Goal: Task Accomplishment & Management: Complete application form

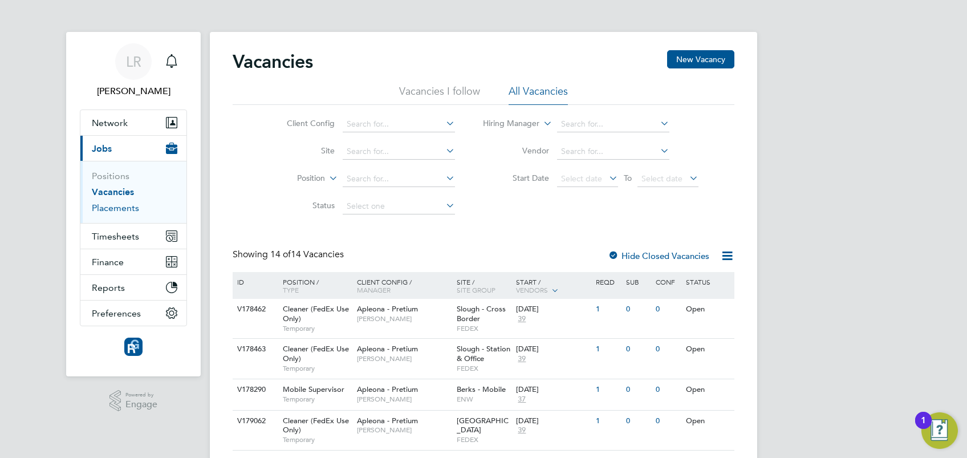
click at [108, 208] on link "Placements" at bounding box center [115, 207] width 47 height 11
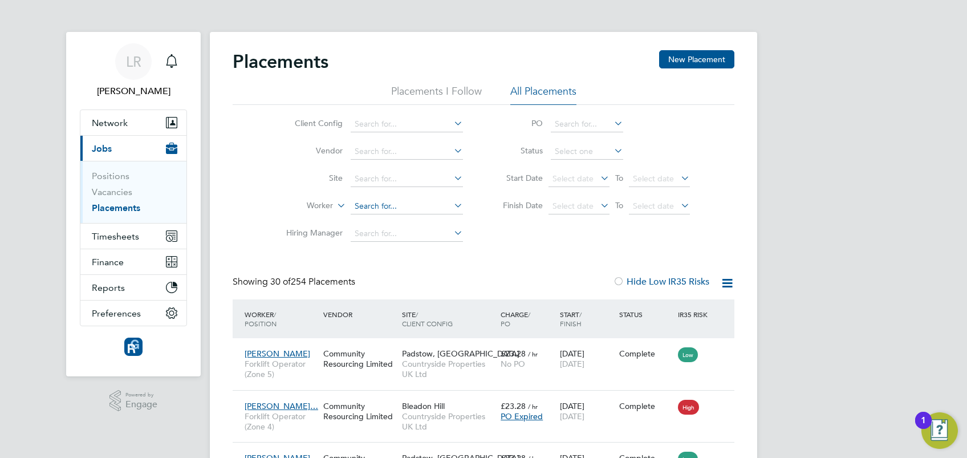
click at [373, 209] on input at bounding box center [407, 206] width 112 height 16
click at [390, 223] on li "[PERSON_NAME]" at bounding box center [421, 221] width 141 height 15
type input "[PERSON_NAME]"
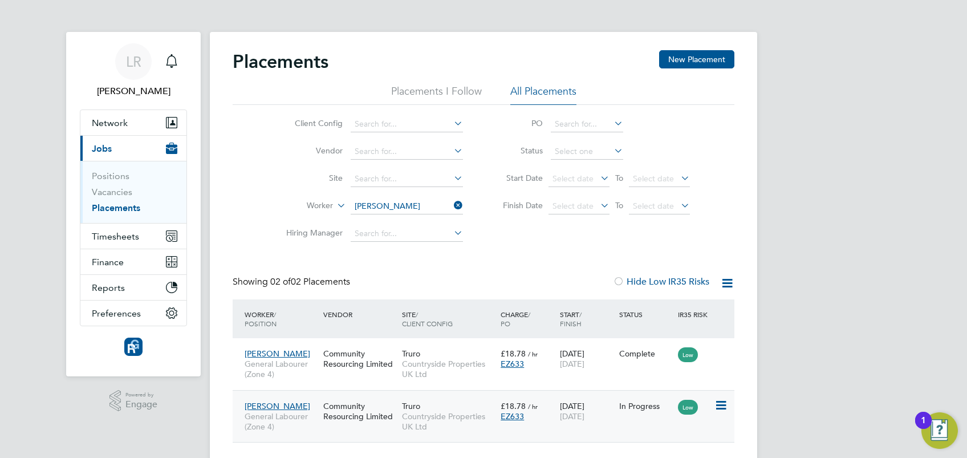
click at [282, 413] on span "General Labourer (Zone 4)" at bounding box center [281, 421] width 73 height 21
click at [119, 236] on span "Timesheets" at bounding box center [115, 236] width 47 height 11
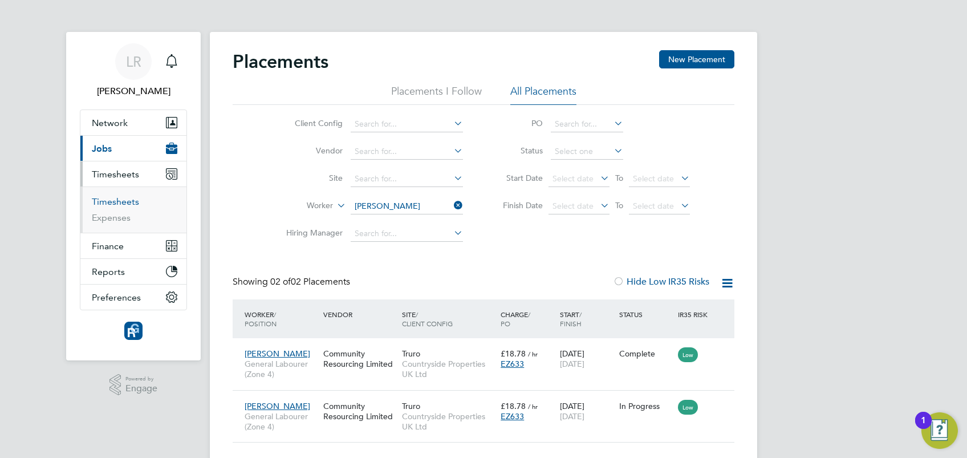
click at [109, 197] on link "Timesheets" at bounding box center [115, 201] width 47 height 11
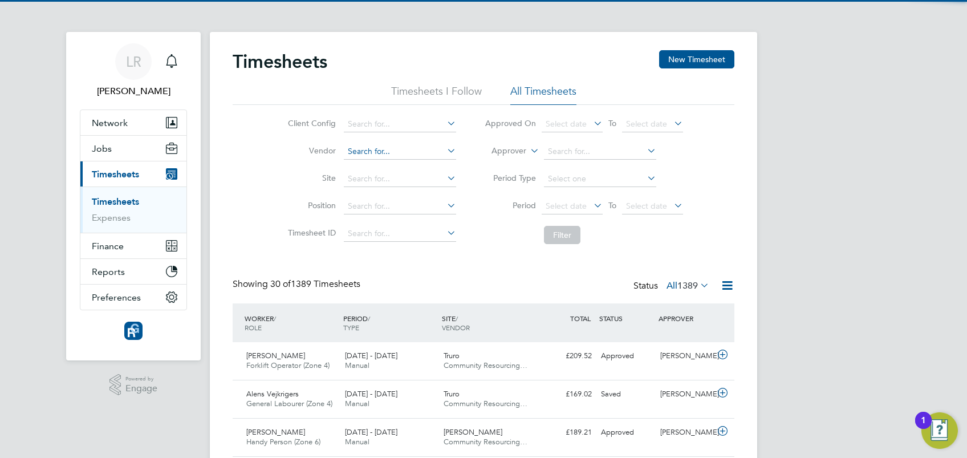
scroll to position [29, 99]
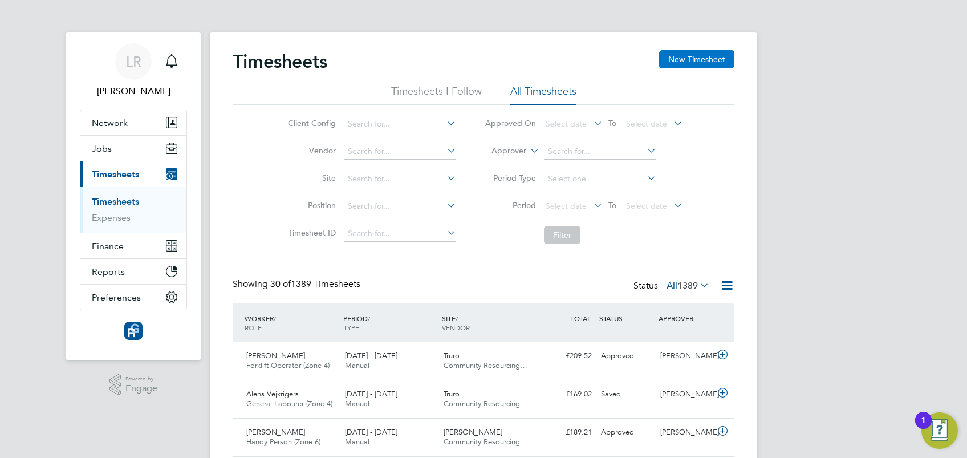
click at [695, 59] on button "New Timesheet" at bounding box center [696, 59] width 75 height 18
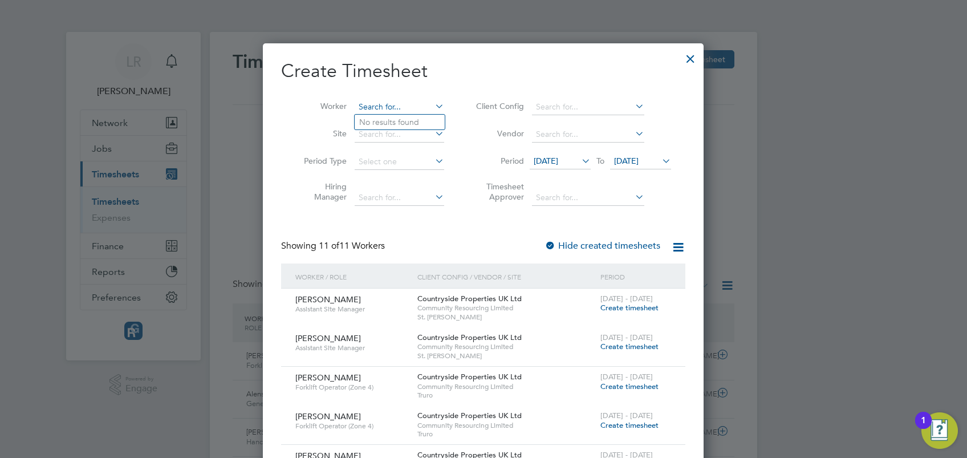
click at [381, 107] on input at bounding box center [399, 107] width 89 height 16
click at [400, 133] on li "[PERSON_NAME]" at bounding box center [425, 137] width 141 height 15
type input "[PERSON_NAME]"
click at [554, 242] on div at bounding box center [549, 246] width 11 height 11
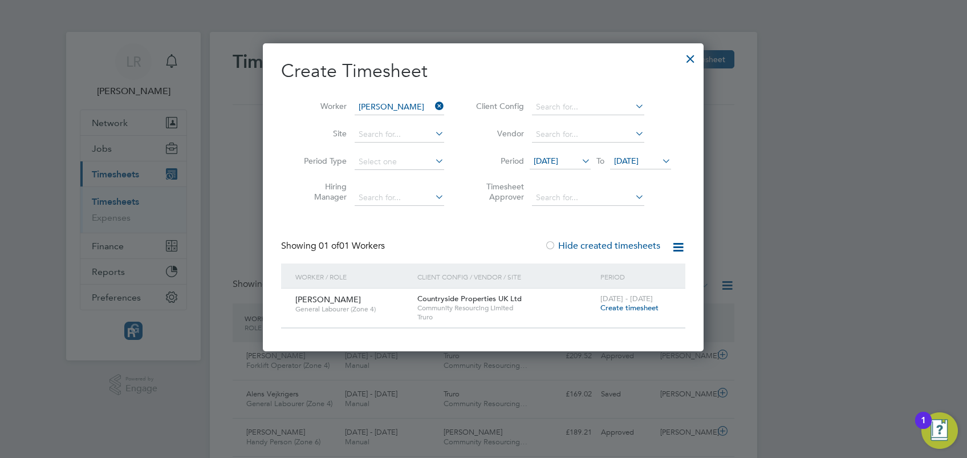
click at [632, 308] on span "Create timesheet" at bounding box center [629, 308] width 58 height 10
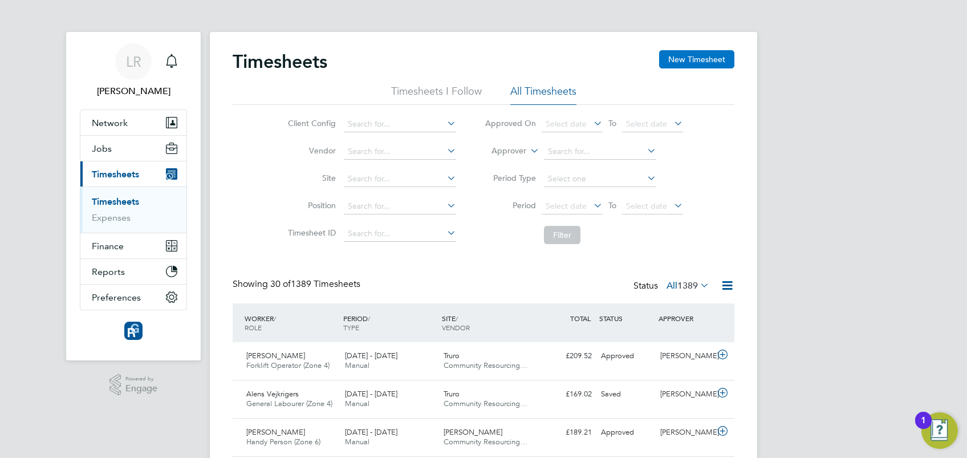
click at [676, 64] on button "New Timesheet" at bounding box center [696, 59] width 75 height 18
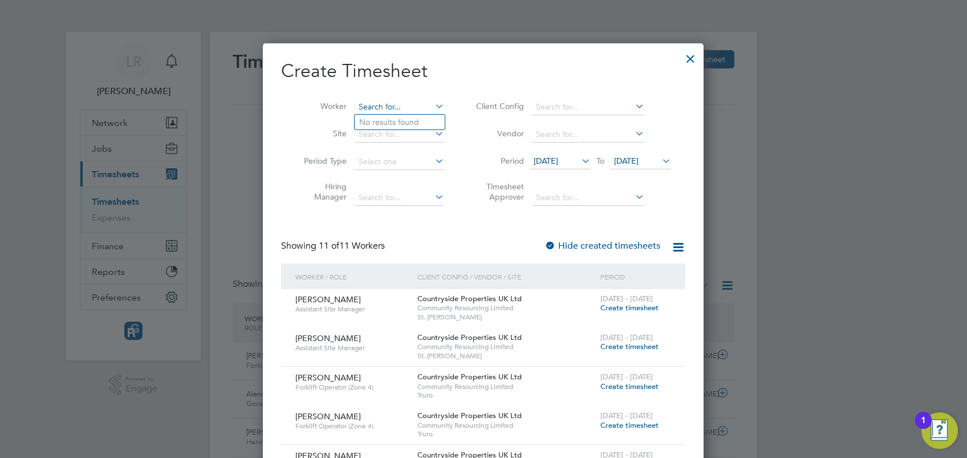
click at [375, 106] on input at bounding box center [399, 107] width 89 height 16
click at [400, 132] on li "[PERSON_NAME]" at bounding box center [425, 137] width 141 height 15
type input "[PERSON_NAME]"
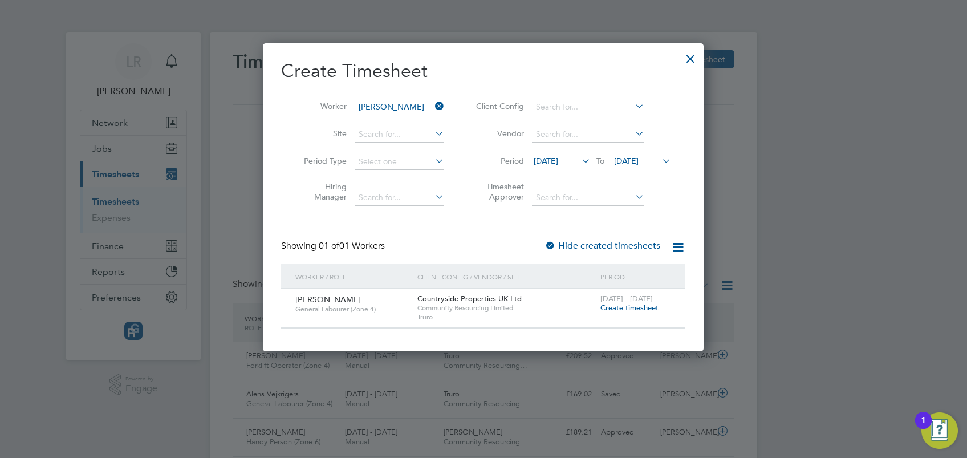
click at [631, 307] on span "Create timesheet" at bounding box center [629, 308] width 58 height 10
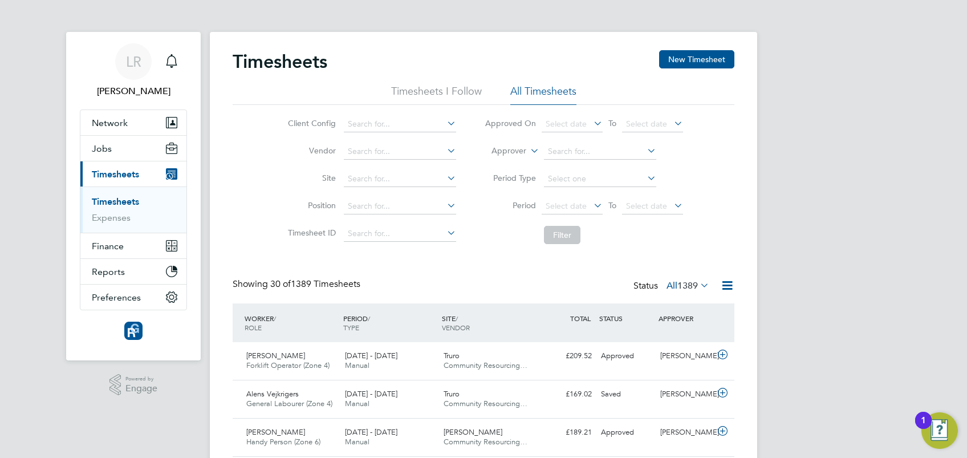
drag, startPoint x: 488, startPoint y: 345, endPoint x: 400, endPoint y: 274, distance: 113.9
click at [108, 139] on button "Jobs" at bounding box center [133, 148] width 106 height 25
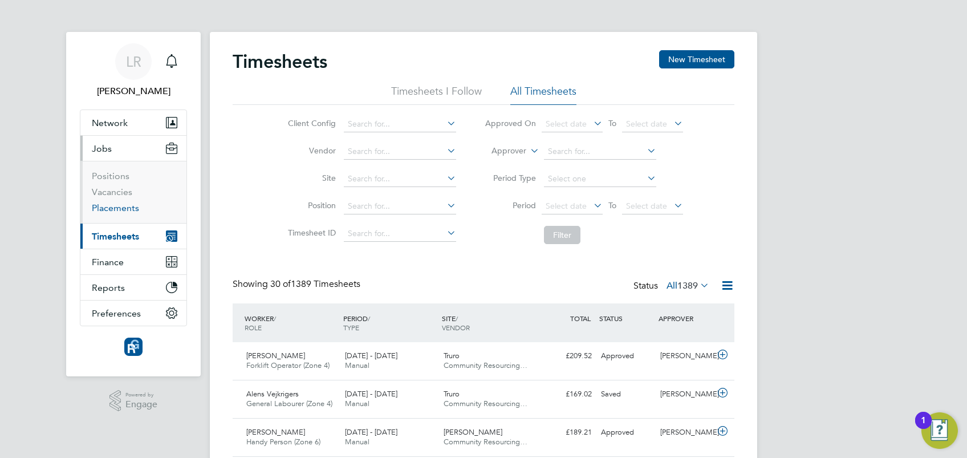
click at [120, 210] on link "Placements" at bounding box center [115, 207] width 47 height 11
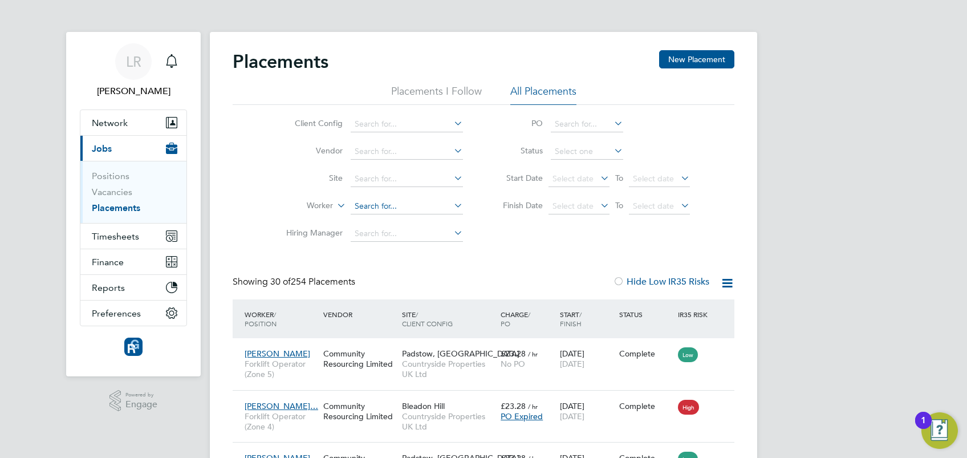
click at [388, 204] on input at bounding box center [407, 206] width 112 height 16
click at [401, 219] on li "[PERSON_NAME]" at bounding box center [421, 221] width 141 height 15
type input "[PERSON_NAME]"
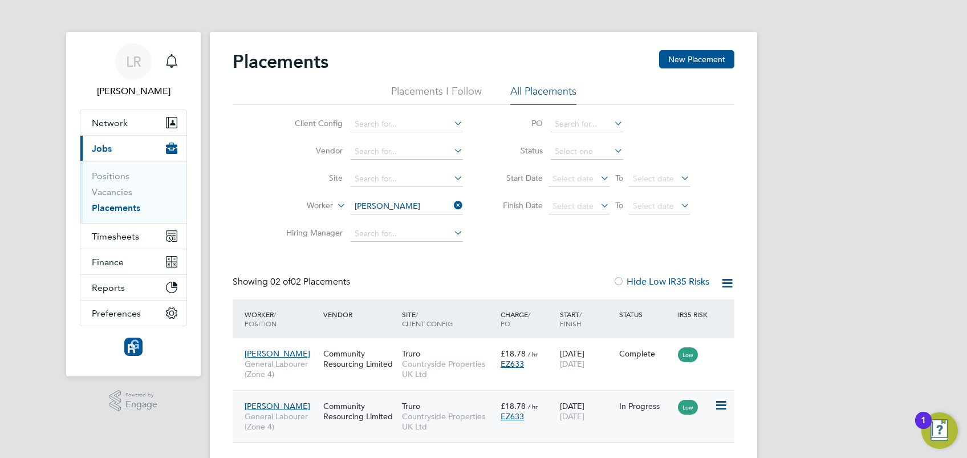
click at [283, 412] on span "General Labourer (Zone 4)" at bounding box center [281, 421] width 73 height 21
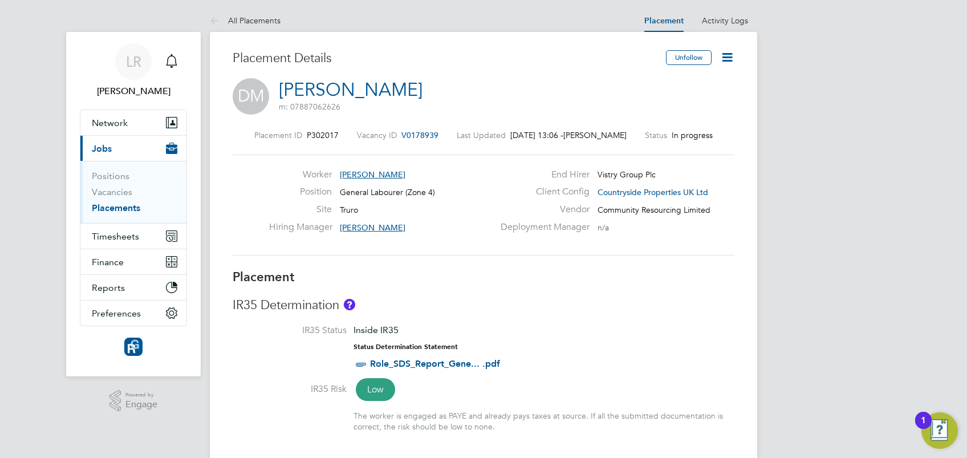
click at [726, 57] on icon at bounding box center [727, 57] width 14 height 14
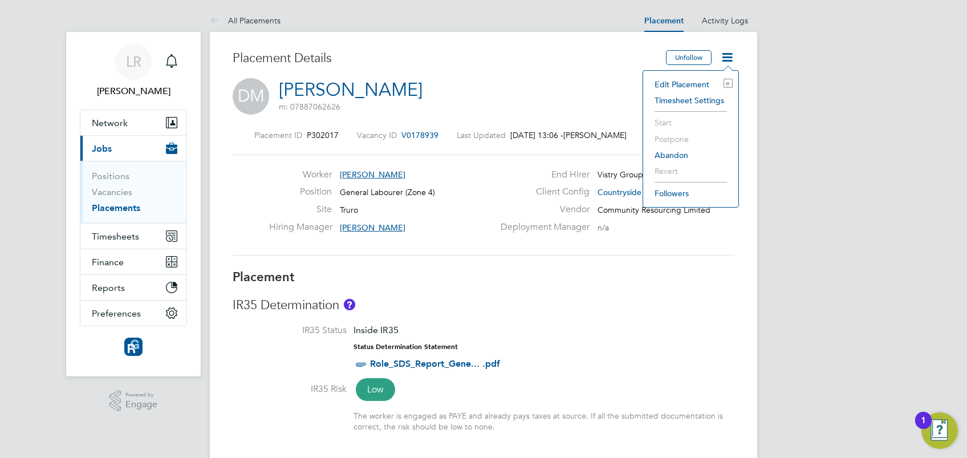
click at [680, 101] on li "Timesheet Settings" at bounding box center [691, 100] width 84 height 16
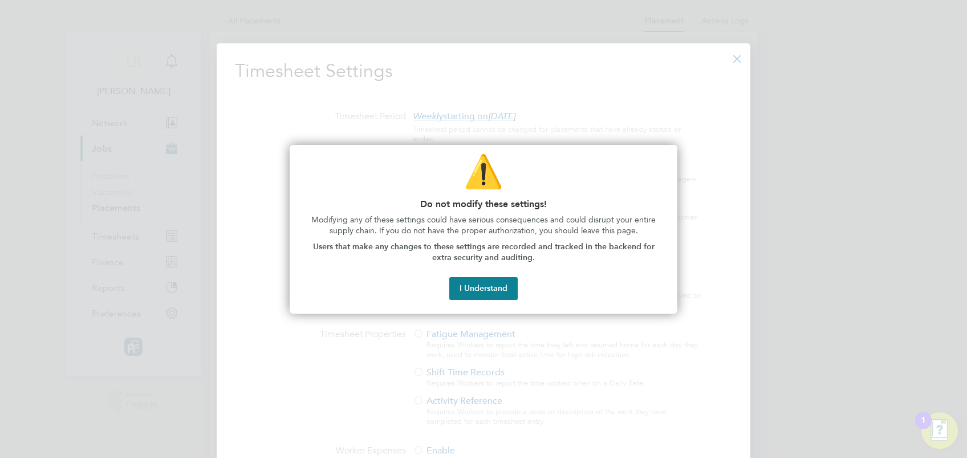
scroll to position [5, 5]
click at [490, 283] on button "I Understand" at bounding box center [483, 288] width 68 height 23
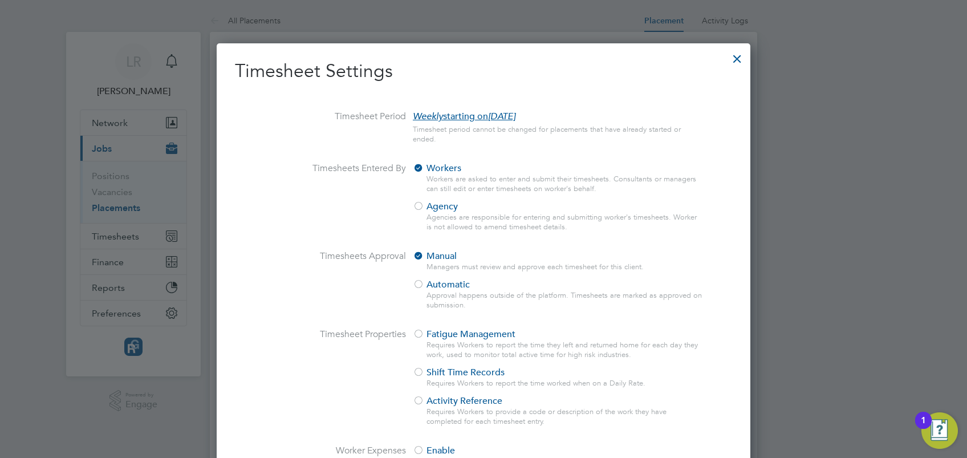
click at [734, 57] on div at bounding box center [737, 56] width 21 height 21
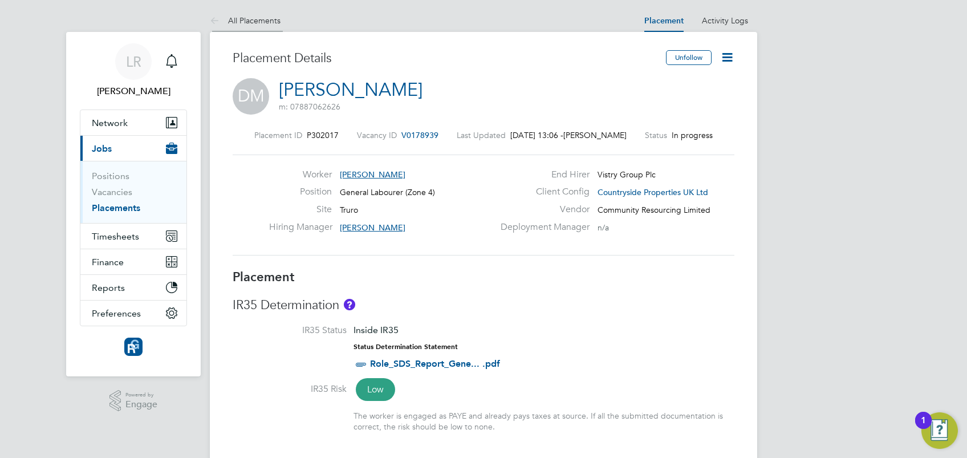
click at [214, 18] on icon at bounding box center [217, 21] width 14 height 14
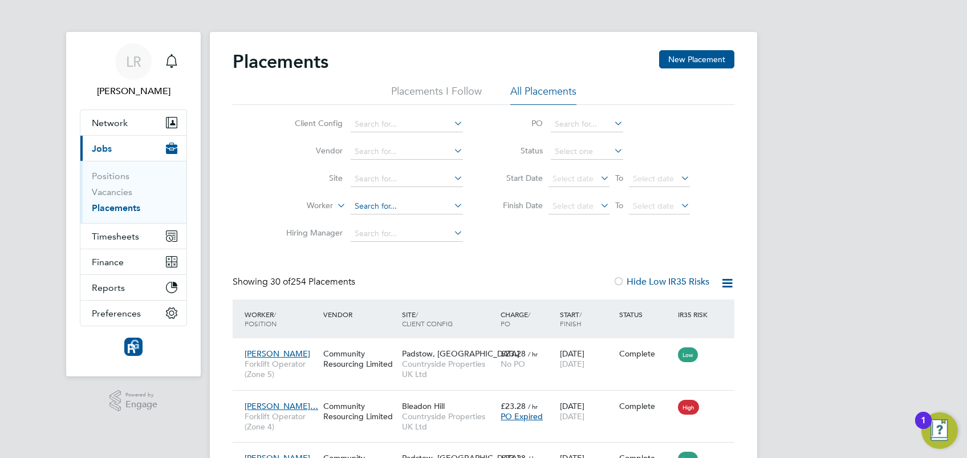
click at [390, 206] on input at bounding box center [407, 206] width 112 height 16
type input "[PERSON_NAME]"
click at [380, 202] on input at bounding box center [407, 206] width 112 height 16
click at [396, 223] on li "[PERSON_NAME]" at bounding box center [421, 221] width 141 height 15
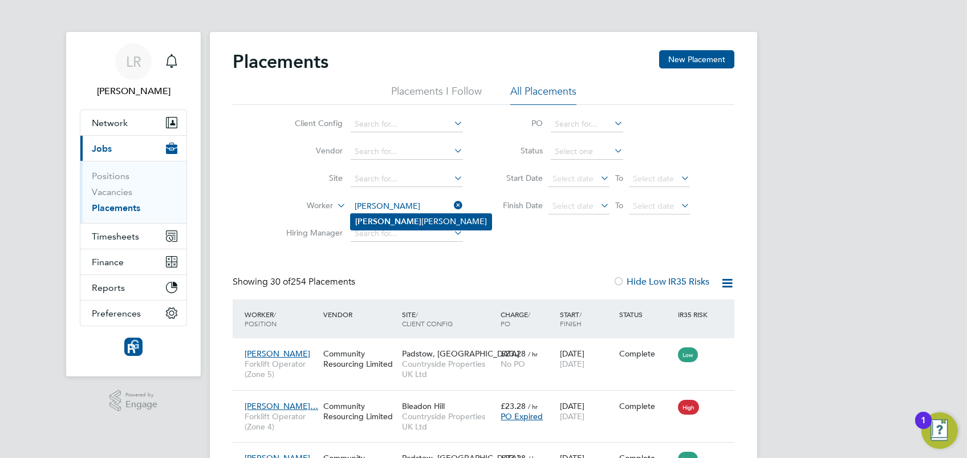
type input "[PERSON_NAME]"
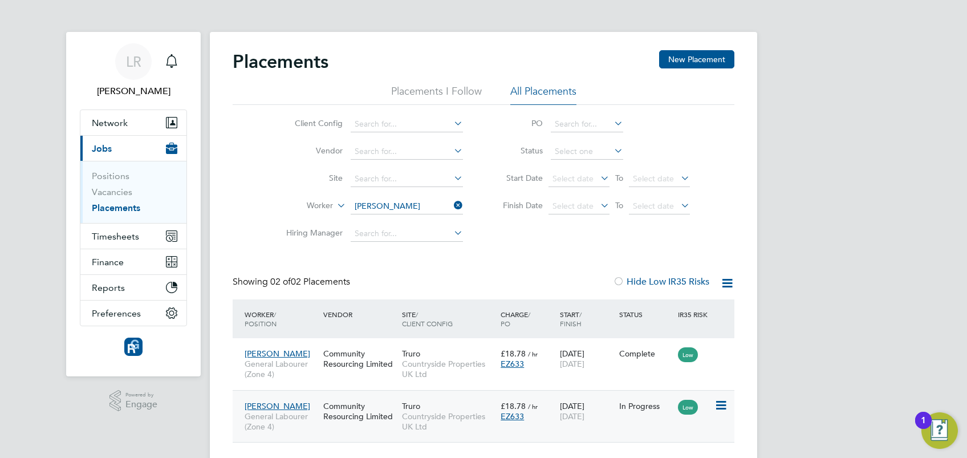
click at [716, 407] on icon at bounding box center [719, 405] width 11 height 14
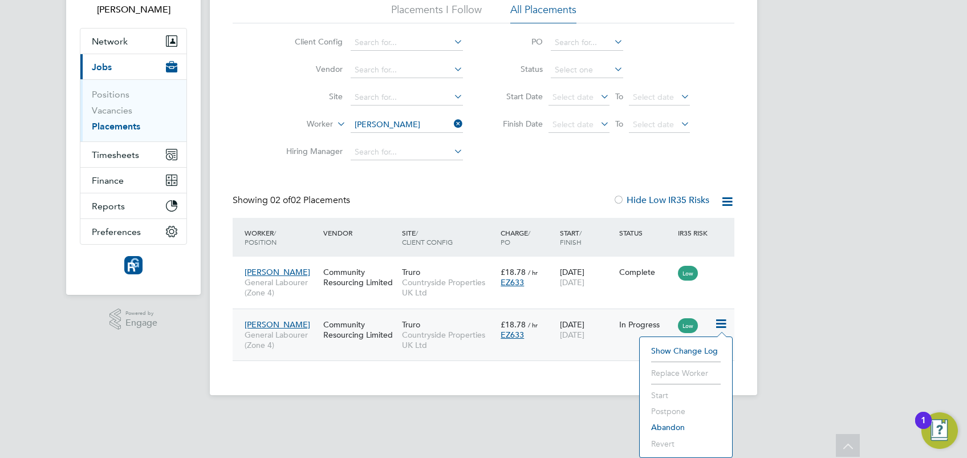
click at [554, 362] on div "Placements New Placement Placements I Follow All Placements Client Config Vendo…" at bounding box center [483, 172] width 547 height 445
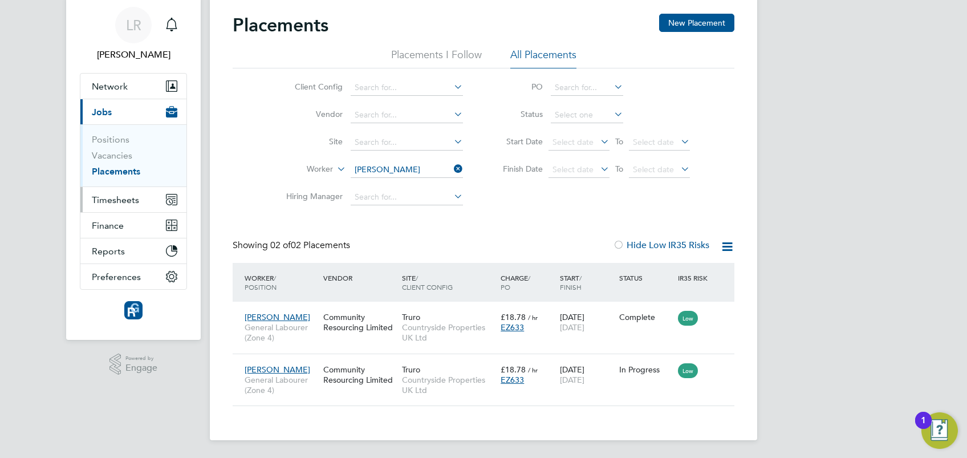
click at [109, 200] on span "Timesheets" at bounding box center [115, 199] width 47 height 11
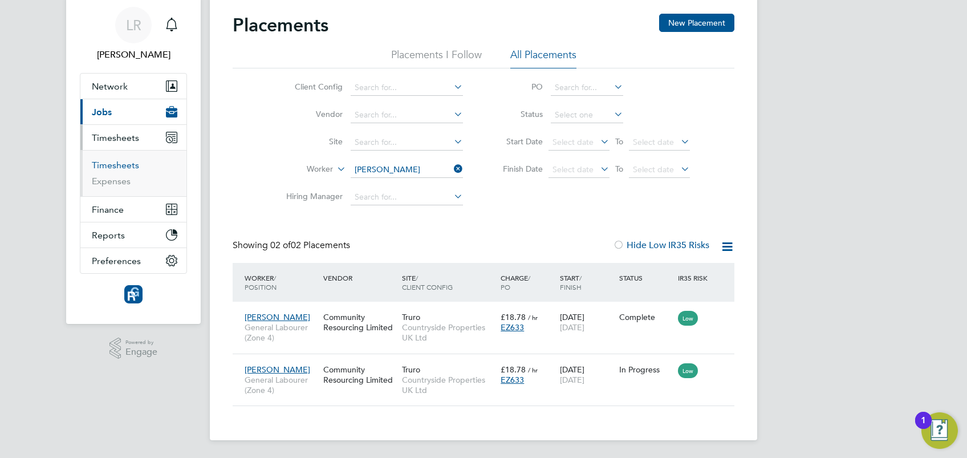
click at [101, 163] on link "Timesheets" at bounding box center [115, 165] width 47 height 11
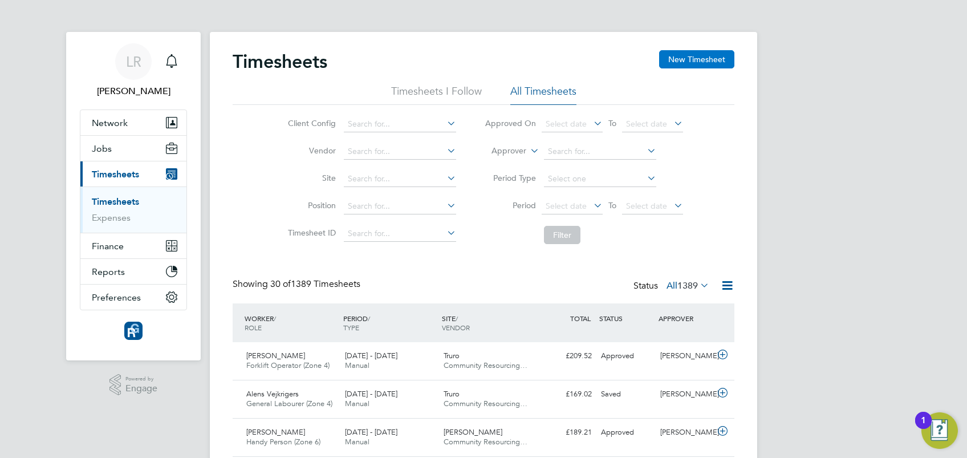
click at [693, 62] on button "New Timesheet" at bounding box center [696, 59] width 75 height 18
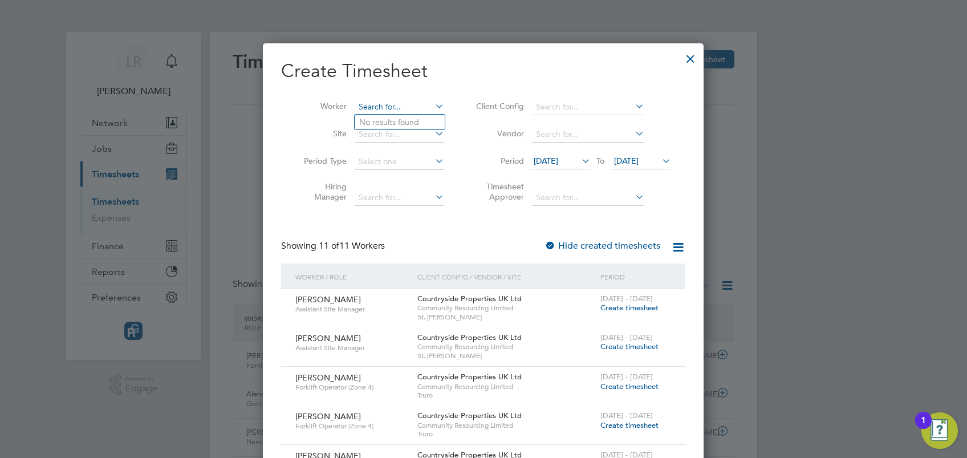
click at [369, 108] on input at bounding box center [399, 107] width 89 height 16
click at [407, 137] on li "[PERSON_NAME]" at bounding box center [425, 137] width 141 height 15
type input "[PERSON_NAME]"
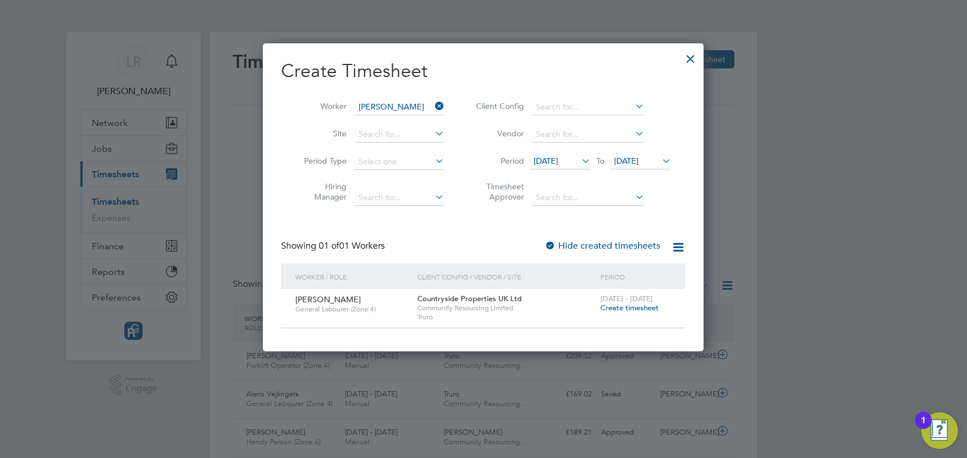
click at [625, 306] on span "Create timesheet" at bounding box center [629, 308] width 58 height 10
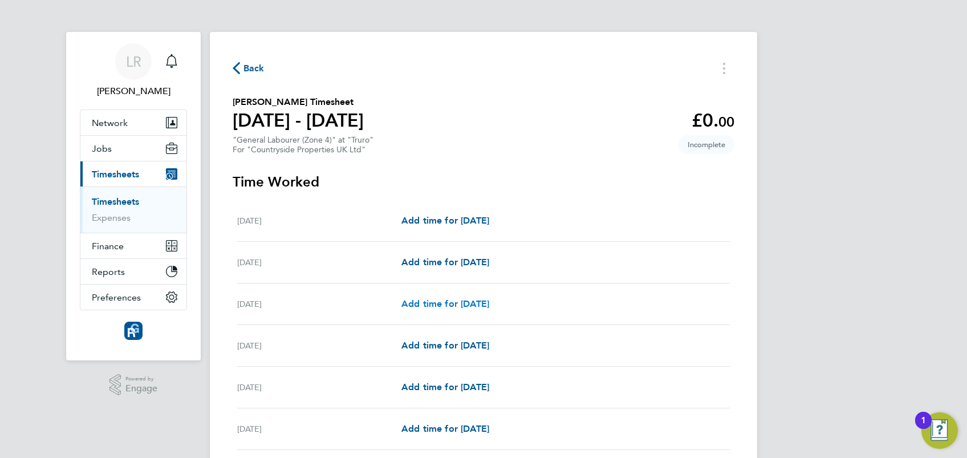
click at [451, 306] on span "Add time for [DATE]" at bounding box center [445, 303] width 88 height 11
select select "30"
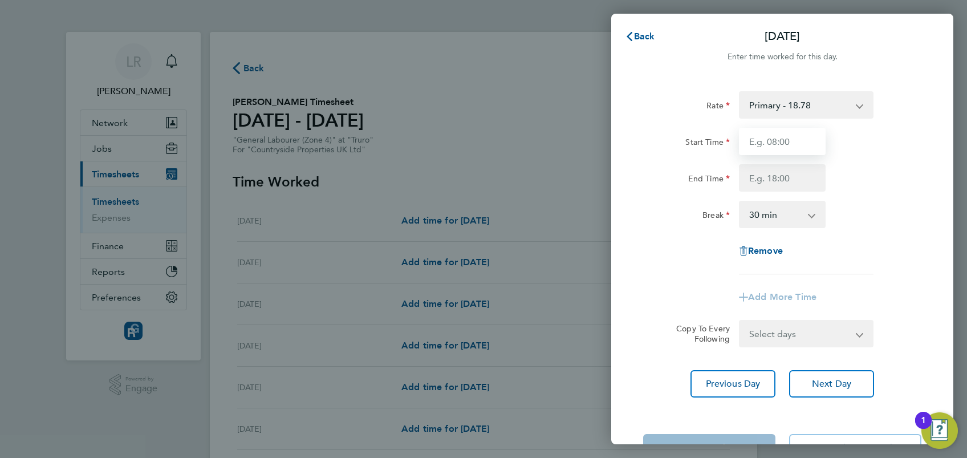
click at [788, 141] on input "Start Time" at bounding box center [782, 141] width 87 height 27
type input "07:30"
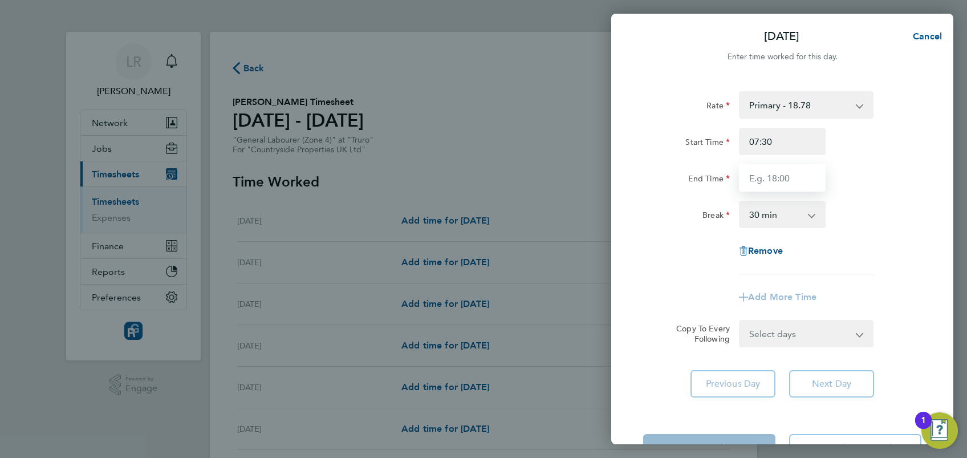
click at [765, 176] on input "End Time" at bounding box center [782, 177] width 87 height 27
type input "17:00"
click at [884, 228] on div "Rate Primary - 18.78 Start Time 07:30 End Time 17:00 Break 0 min 15 min 30 min …" at bounding box center [782, 182] width 278 height 183
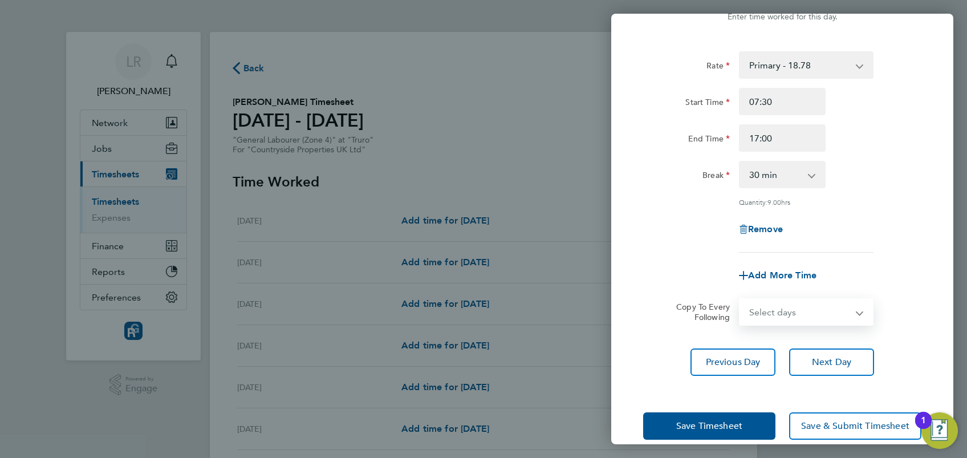
click at [849, 307] on select "Select days Day Weekday (Mon-Fri) Weekend (Sat-Sun) [DATE] [DATE] [DATE] [DATE]" at bounding box center [800, 311] width 120 height 25
select select "THU"
click at [740, 299] on select "Select days Day Weekday (Mon-Fri) Weekend (Sat-Sun) [DATE] [DATE] [DATE] [DATE]" at bounding box center [800, 311] width 120 height 25
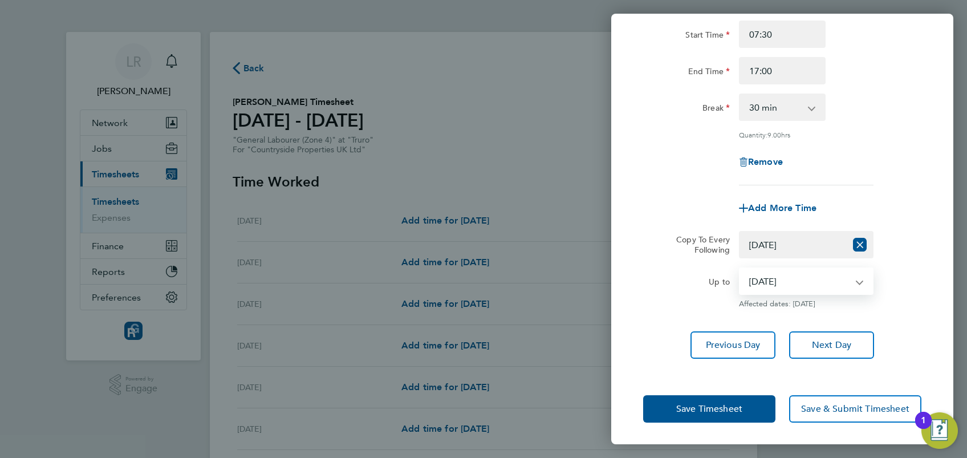
click at [857, 280] on select "[DATE] [DATE] [DATE] [DATE]" at bounding box center [799, 280] width 119 height 25
click at [661, 265] on app-copy-timesheet-lines "Copy To Every Following Select days Day Weekday (Mon-Fri) Weekend (Sat-Sun) [DA…" at bounding box center [782, 270] width 278 height 78
click at [825, 284] on select "[DATE] [DATE] [DATE] [DATE]" at bounding box center [799, 280] width 119 height 25
select select "[DATE]"
click at [740, 268] on select "[DATE] [DATE] [DATE] [DATE]" at bounding box center [799, 280] width 119 height 25
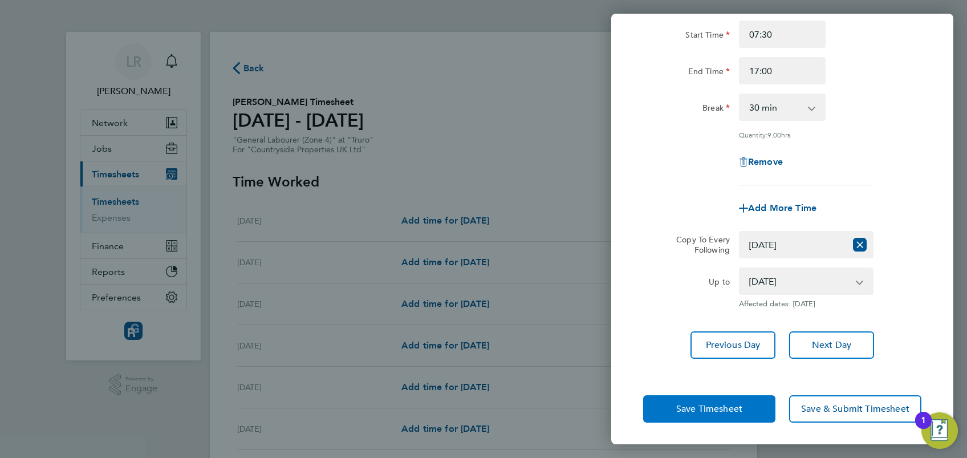
click at [730, 408] on span "Save Timesheet" at bounding box center [709, 408] width 66 height 11
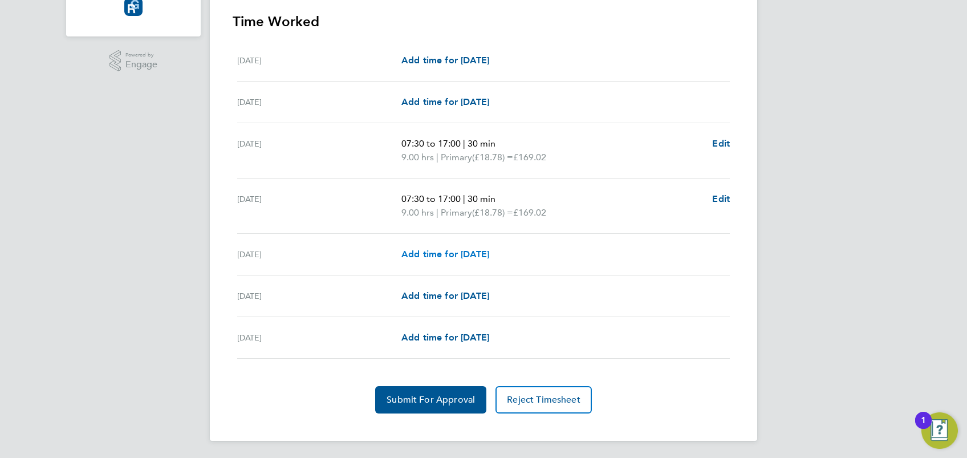
click at [465, 253] on span "Add time for [DATE]" at bounding box center [445, 254] width 88 height 11
select select "30"
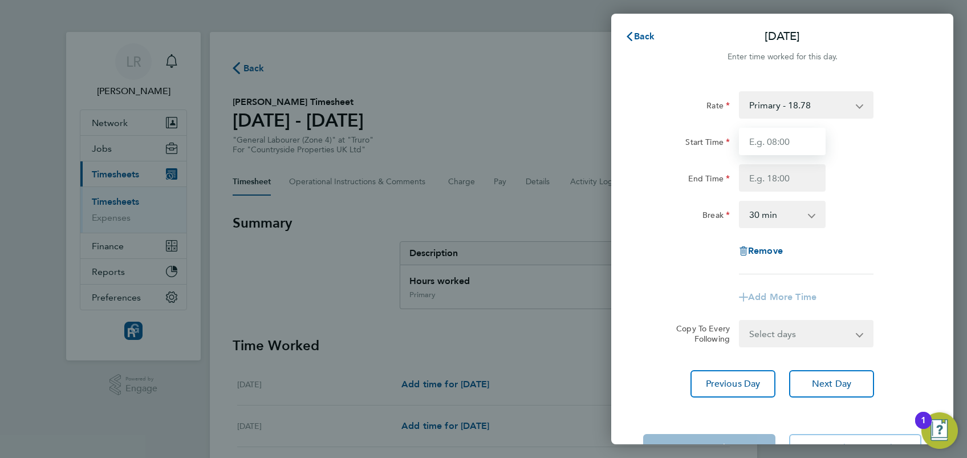
click at [770, 144] on input "Start Time" at bounding box center [782, 141] width 87 height 27
type input "07:30"
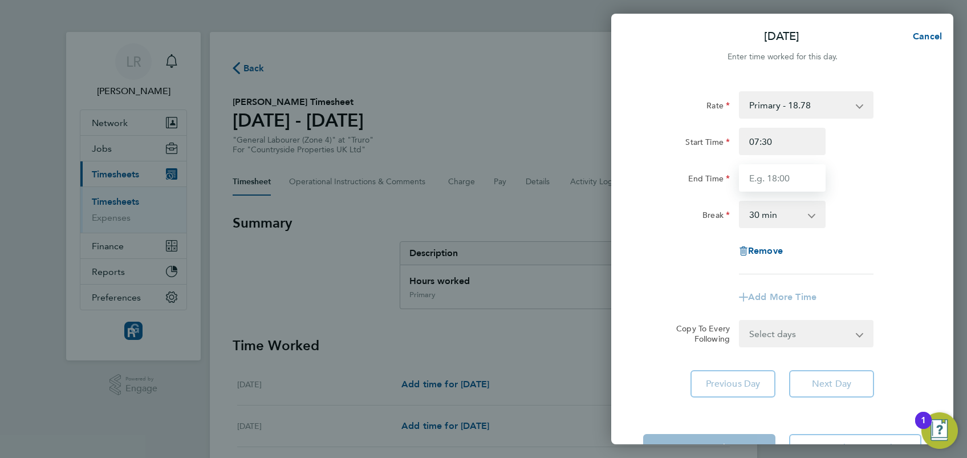
click at [773, 177] on input "End Time" at bounding box center [782, 177] width 87 height 27
type input "17:00"
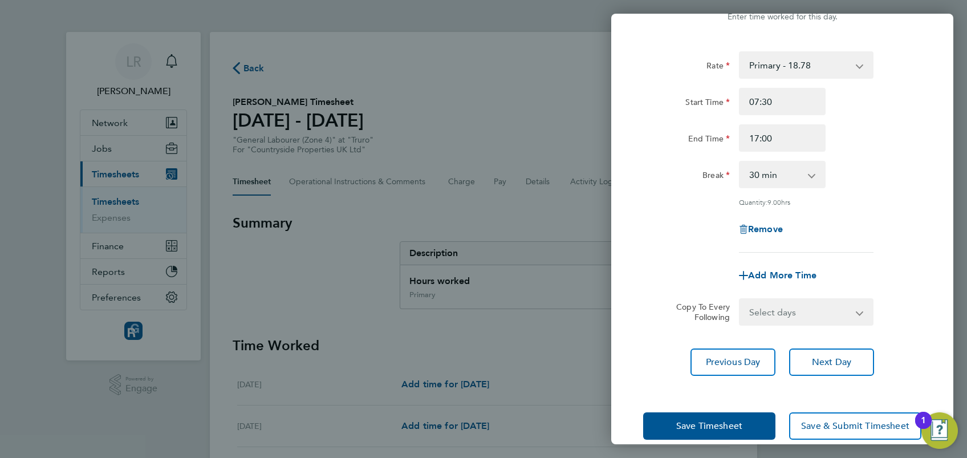
click at [890, 271] on form "Rate Primary - 18.78 Start Time 07:30 End Time 17:00 Break 0 min 15 min 30 min …" at bounding box center [782, 188] width 278 height 274
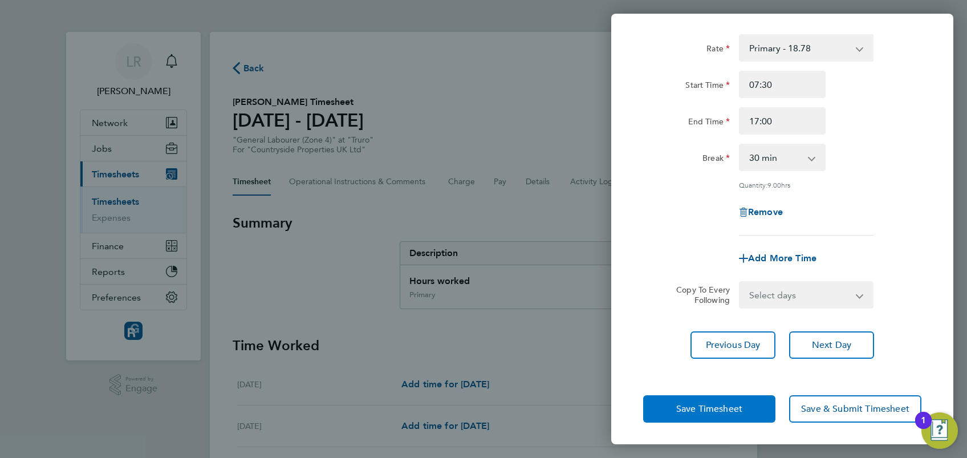
click at [737, 404] on span "Save Timesheet" at bounding box center [709, 408] width 66 height 11
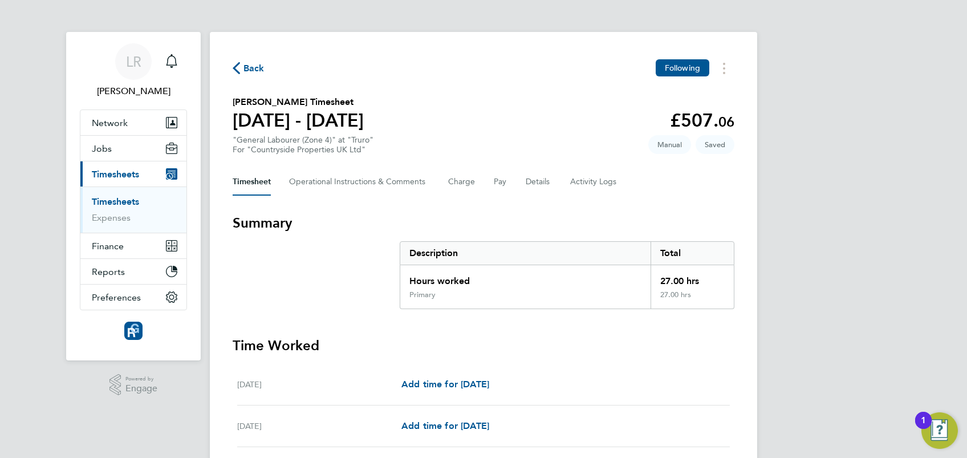
scroll to position [337, 0]
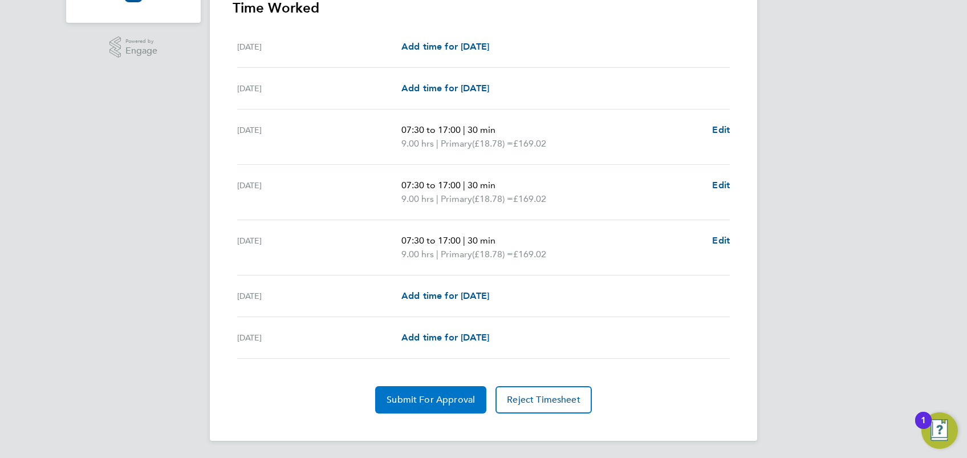
click at [451, 396] on span "Submit For Approval" at bounding box center [431, 399] width 88 height 11
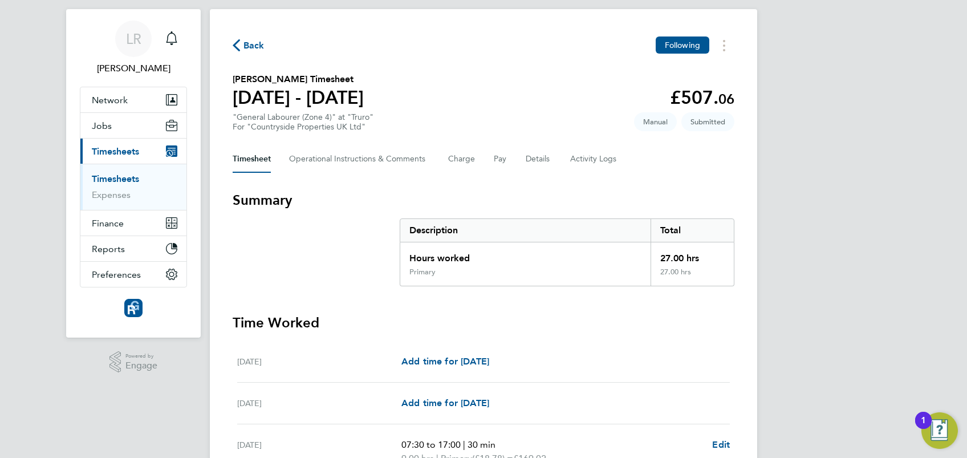
scroll to position [0, 0]
